Goal: Navigation & Orientation: Find specific page/section

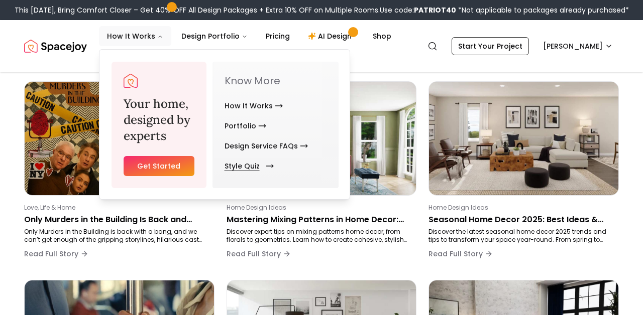
click at [229, 166] on link "Style Quiz" at bounding box center [246, 166] width 45 height 20
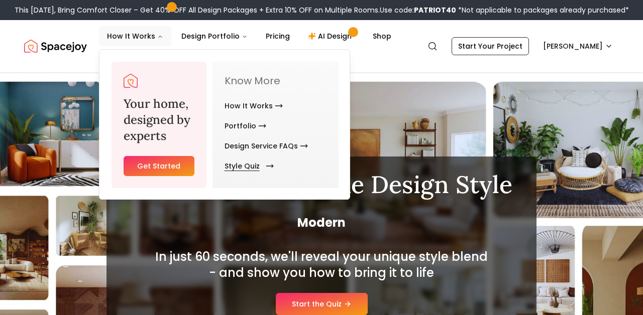
click at [229, 168] on link "Style Quiz" at bounding box center [246, 166] width 45 height 20
